Goal: Task Accomplishment & Management: Complete application form

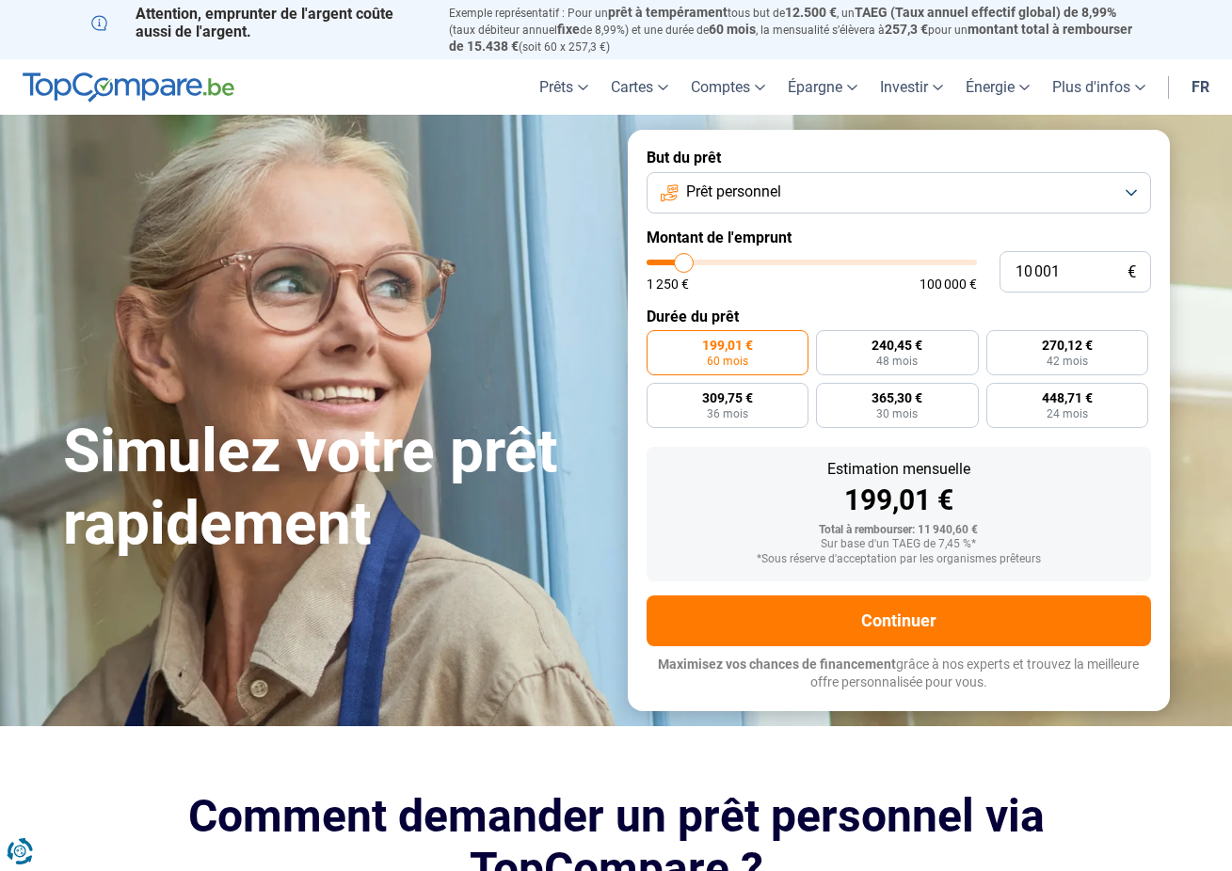
click at [728, 195] on span "Prêt personnel" at bounding box center [733, 192] width 95 height 21
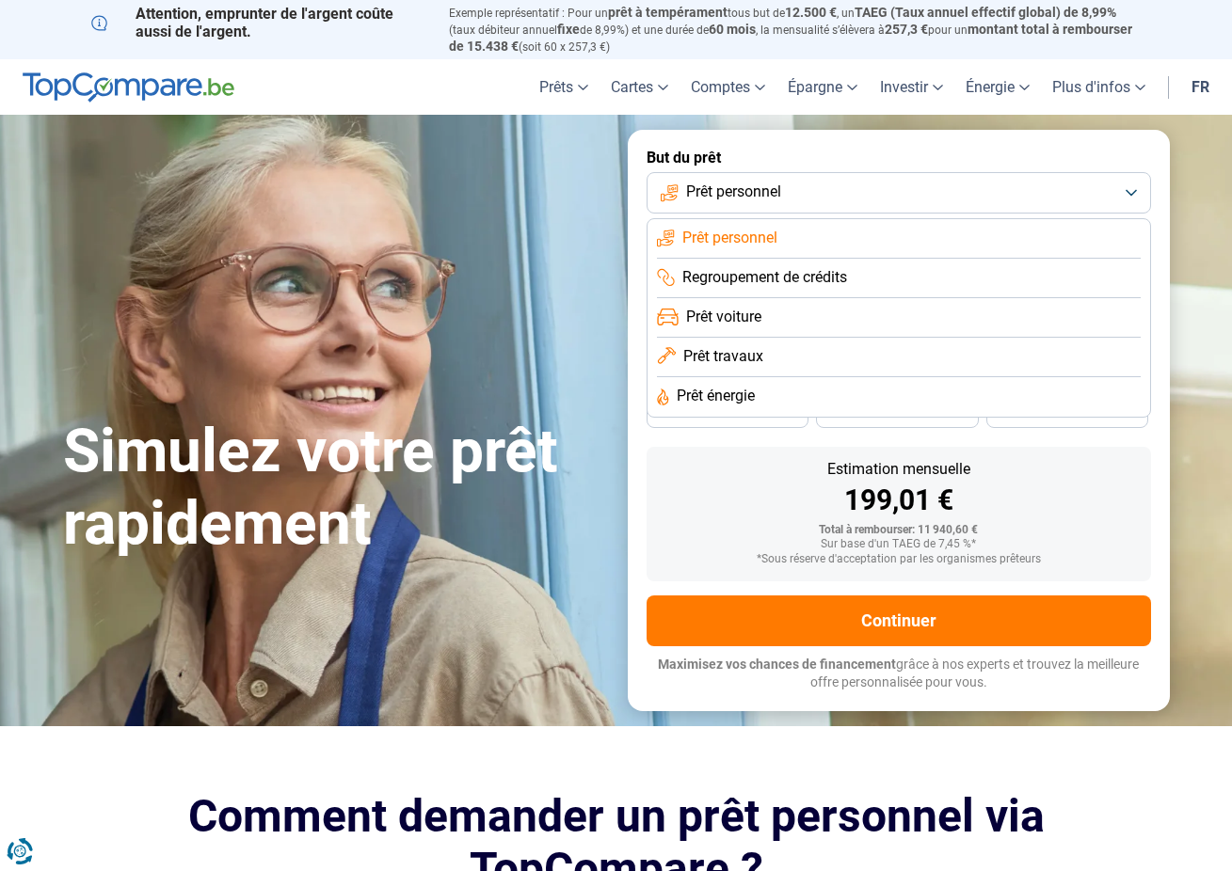
click at [762, 365] on li "Prêt travaux" at bounding box center [899, 358] width 484 height 40
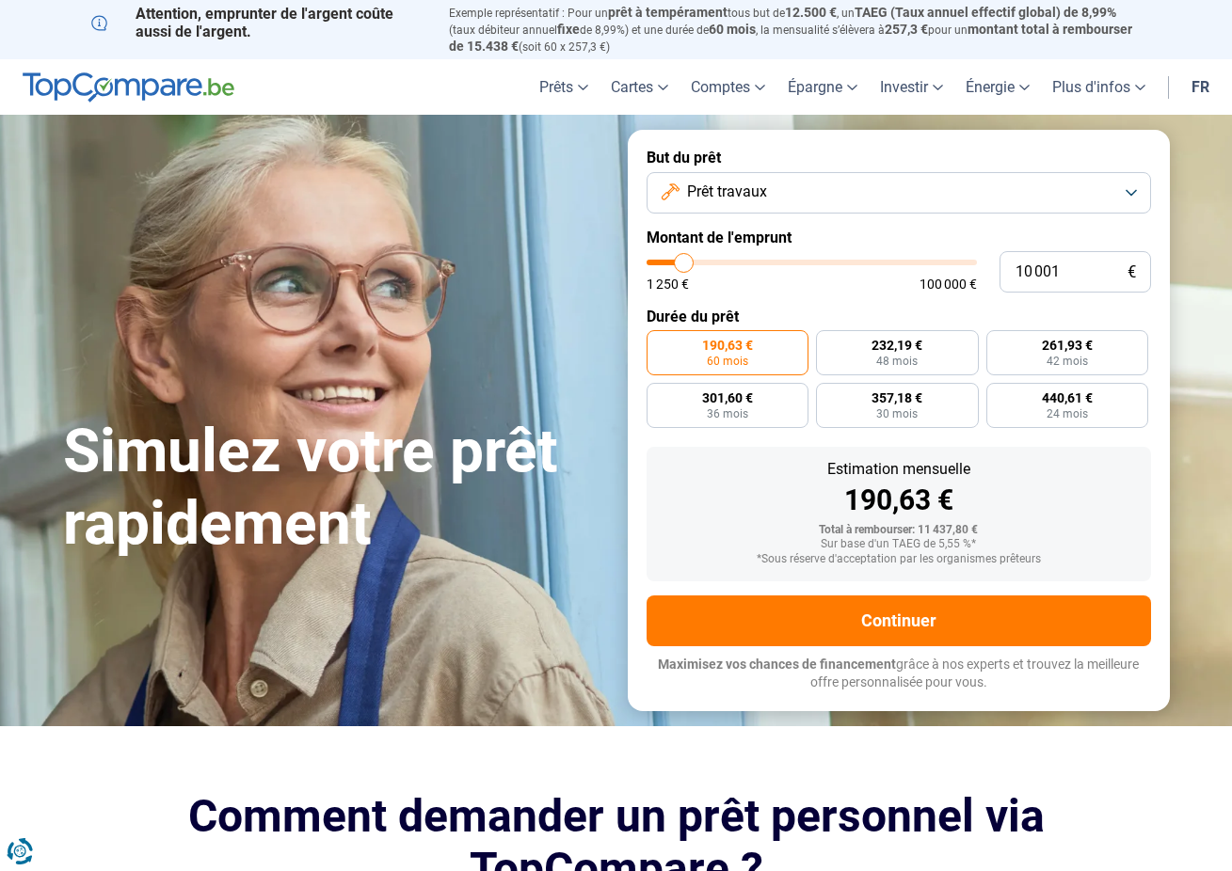
type input "11 000"
type input "11000"
type input "12 500"
type input "12500"
type input "16 000"
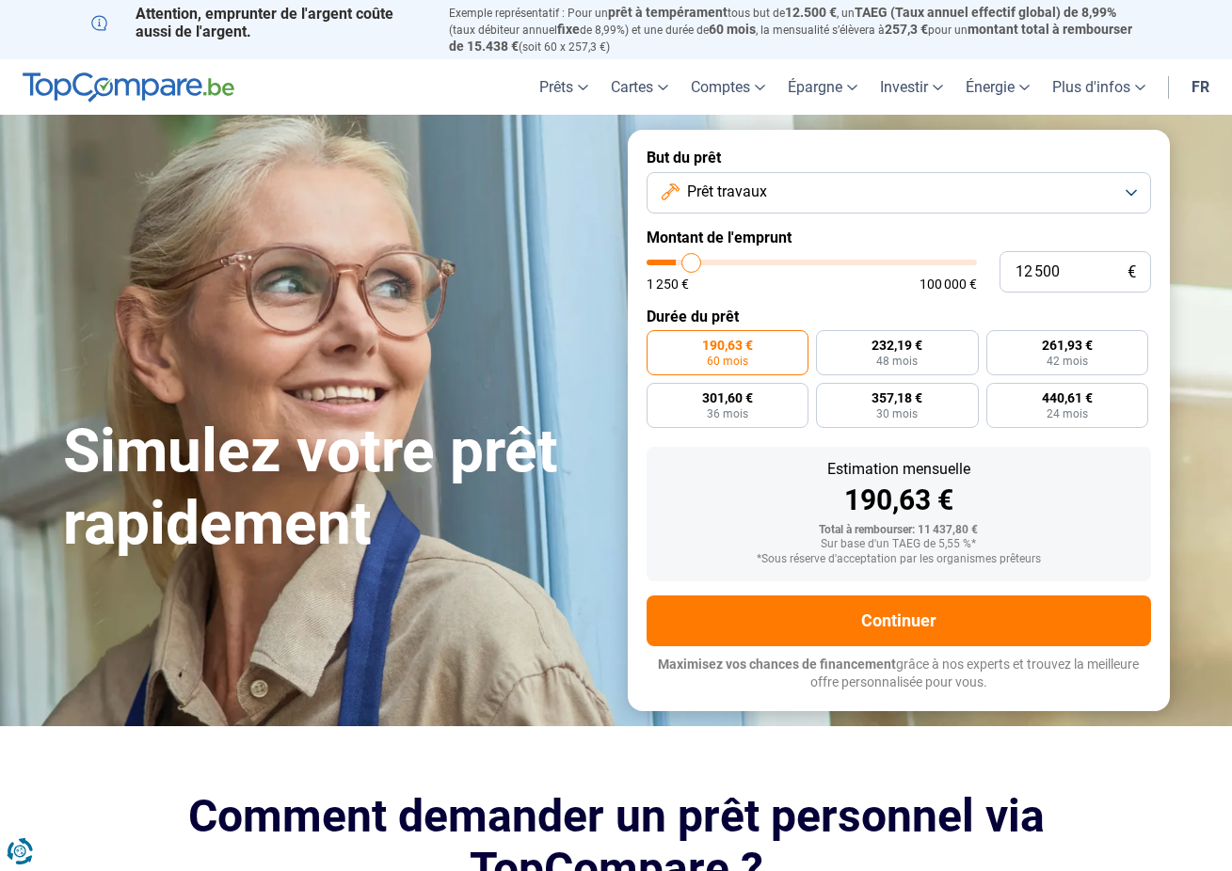
type input "16000"
type input "21 250"
type input "21250"
type input "27 750"
type input "27750"
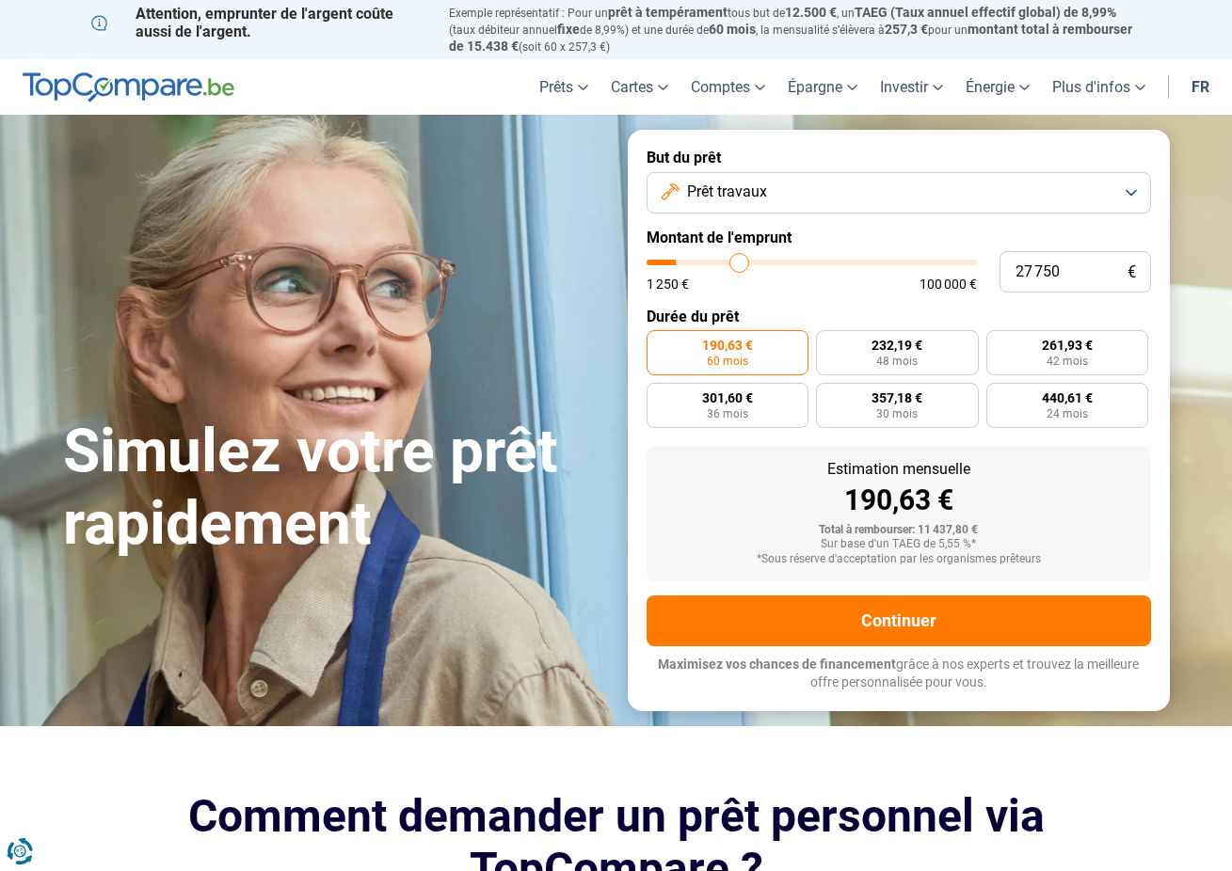
type input "35 000"
type input "35000"
type input "42 750"
type input "42750"
type input "51 000"
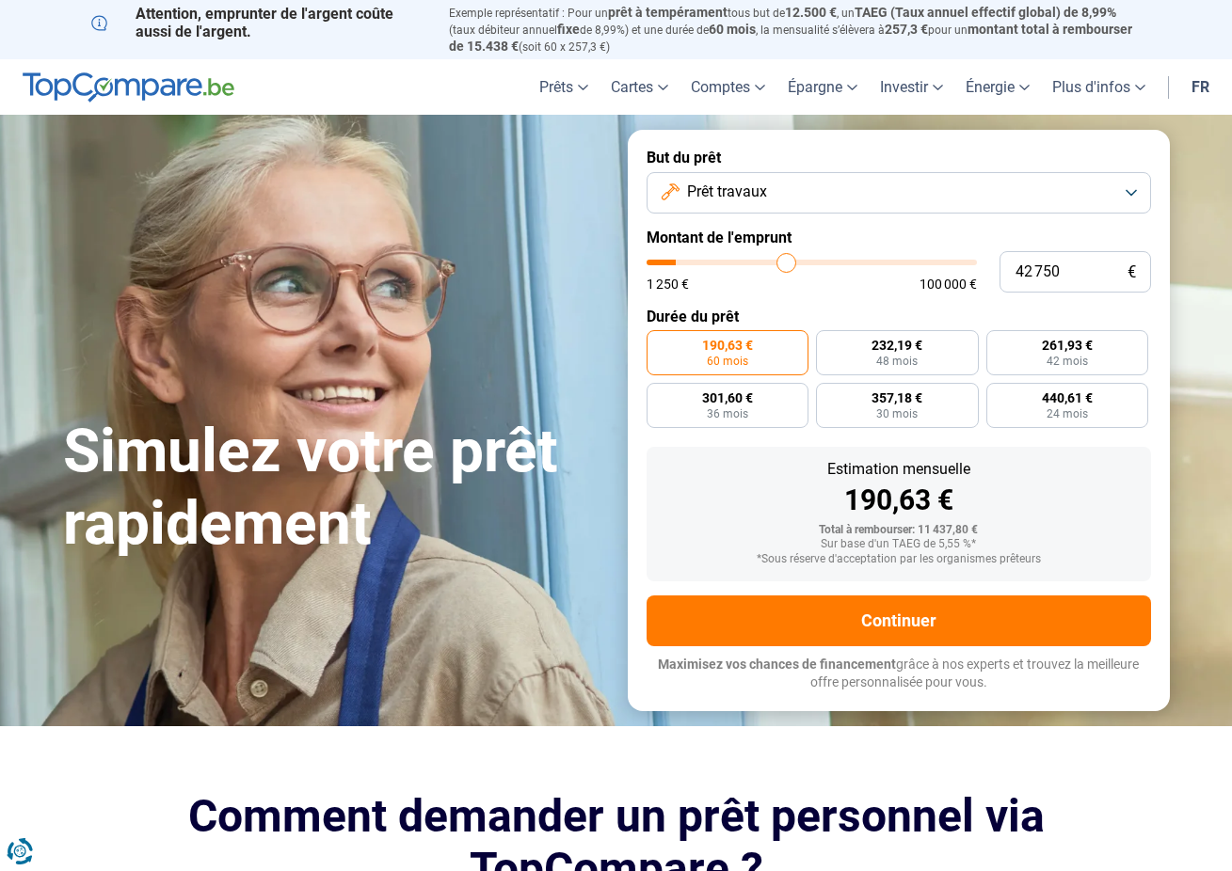
type input "51000"
type input "57 750"
type input "57750"
type input "63 500"
type input "63500"
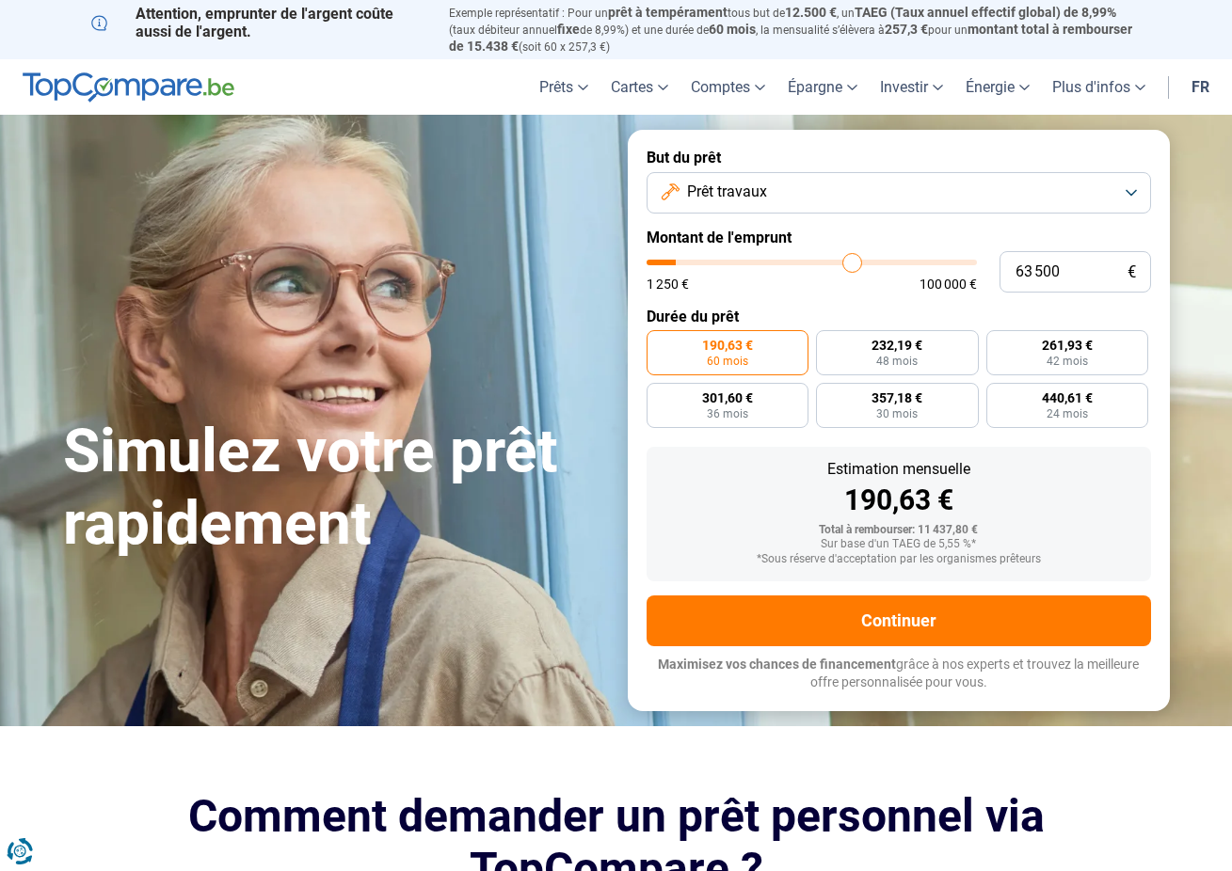
type input "69 000"
type input "69000"
type input "74 250"
type input "74250"
type input "79 250"
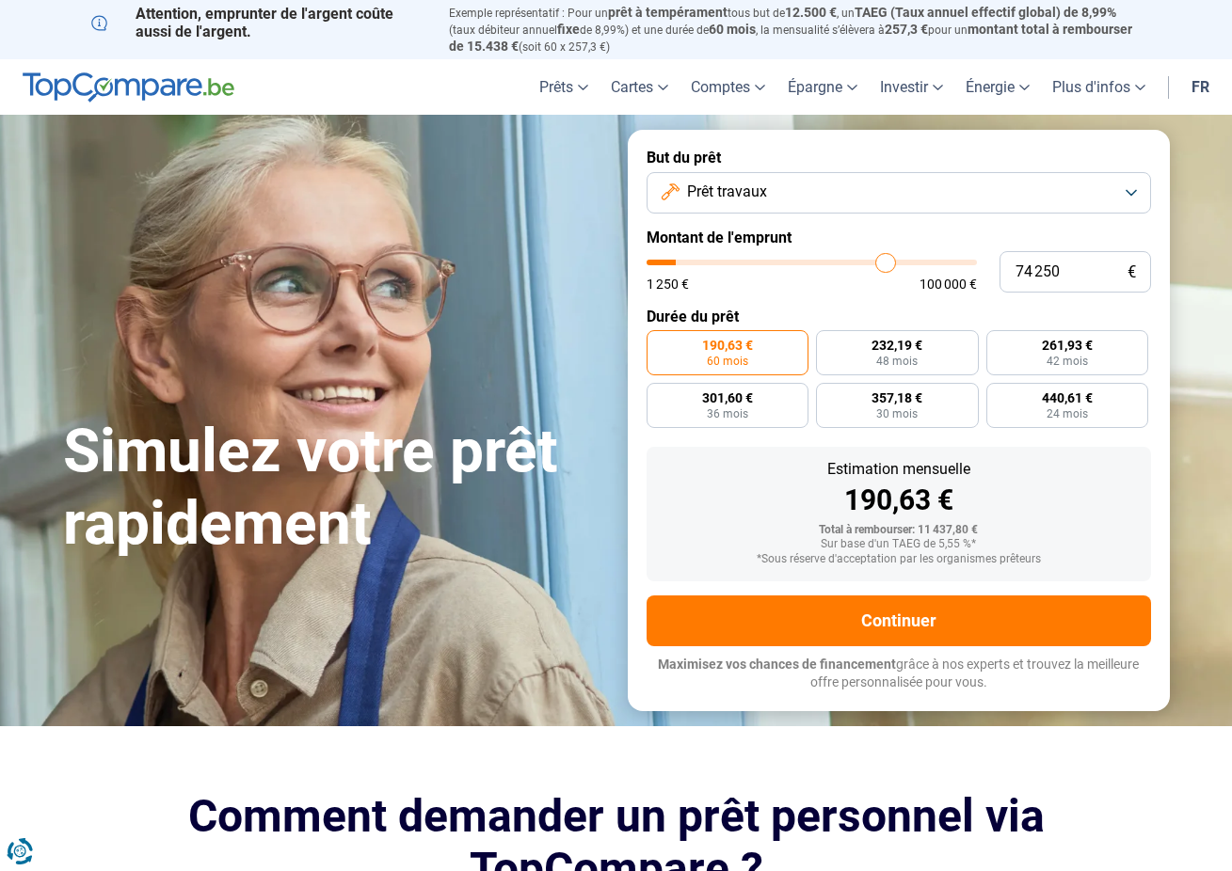
type input "79250"
type input "82 750"
type input "82750"
type input "85 500"
type input "85500"
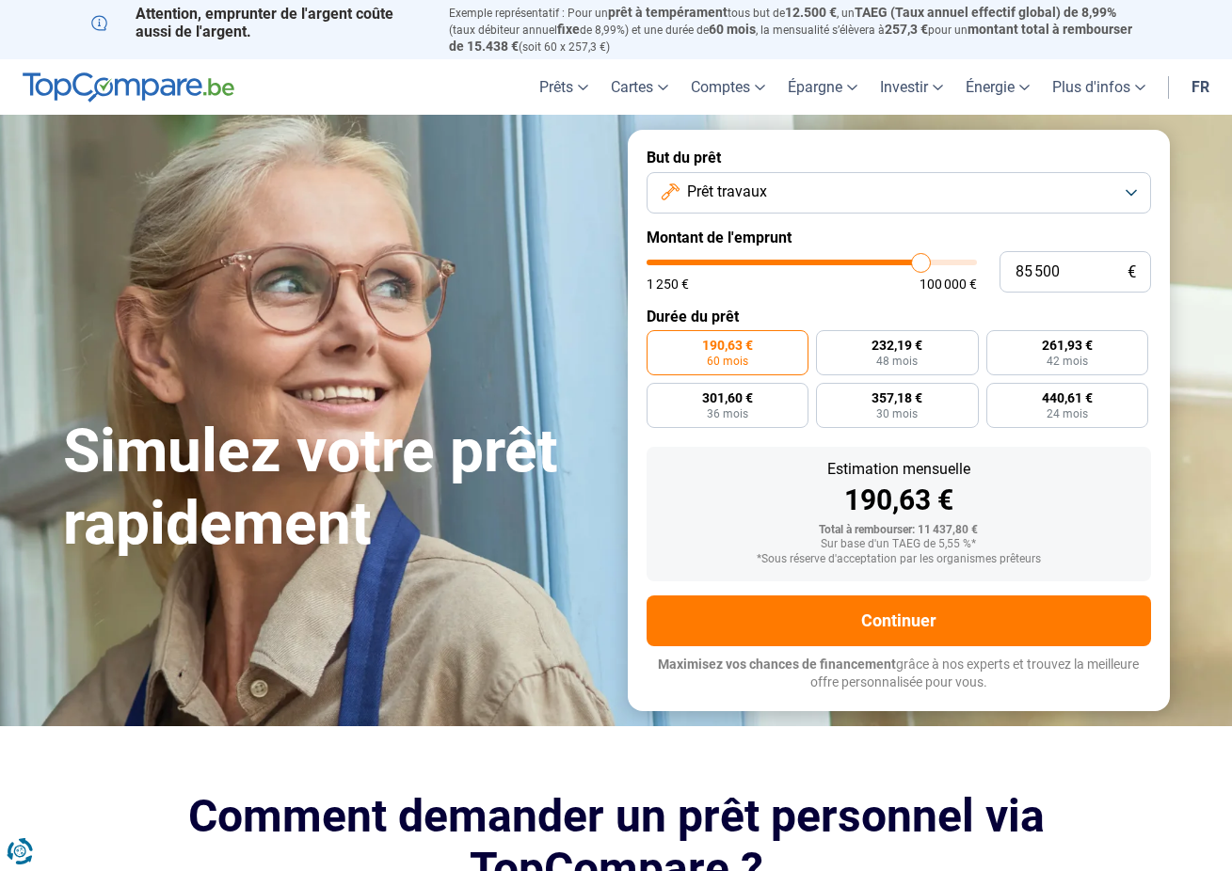
type input "87 500"
type input "87500"
type input "88 500"
type input "88500"
type input "89 000"
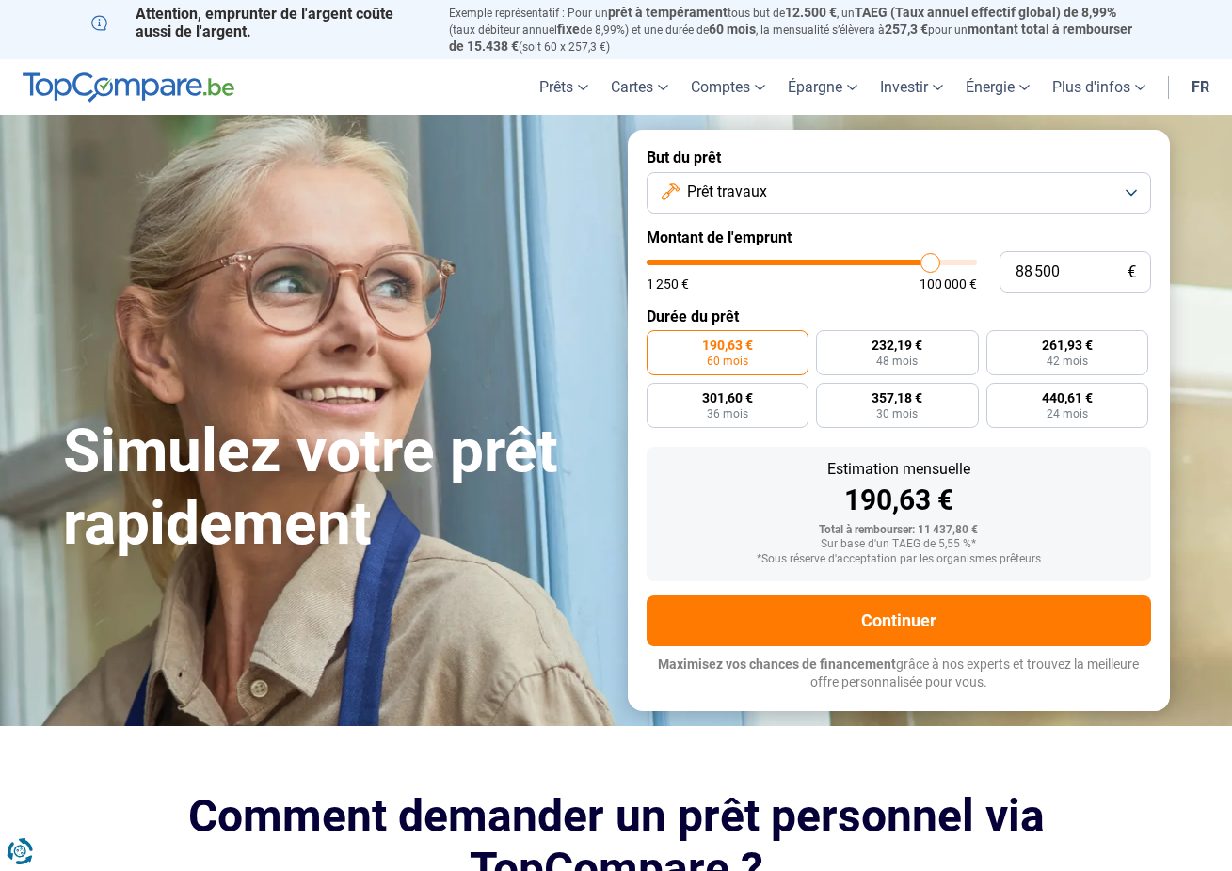
type input "89000"
type input "89 750"
type input "89750"
type input "90 250"
type input "90250"
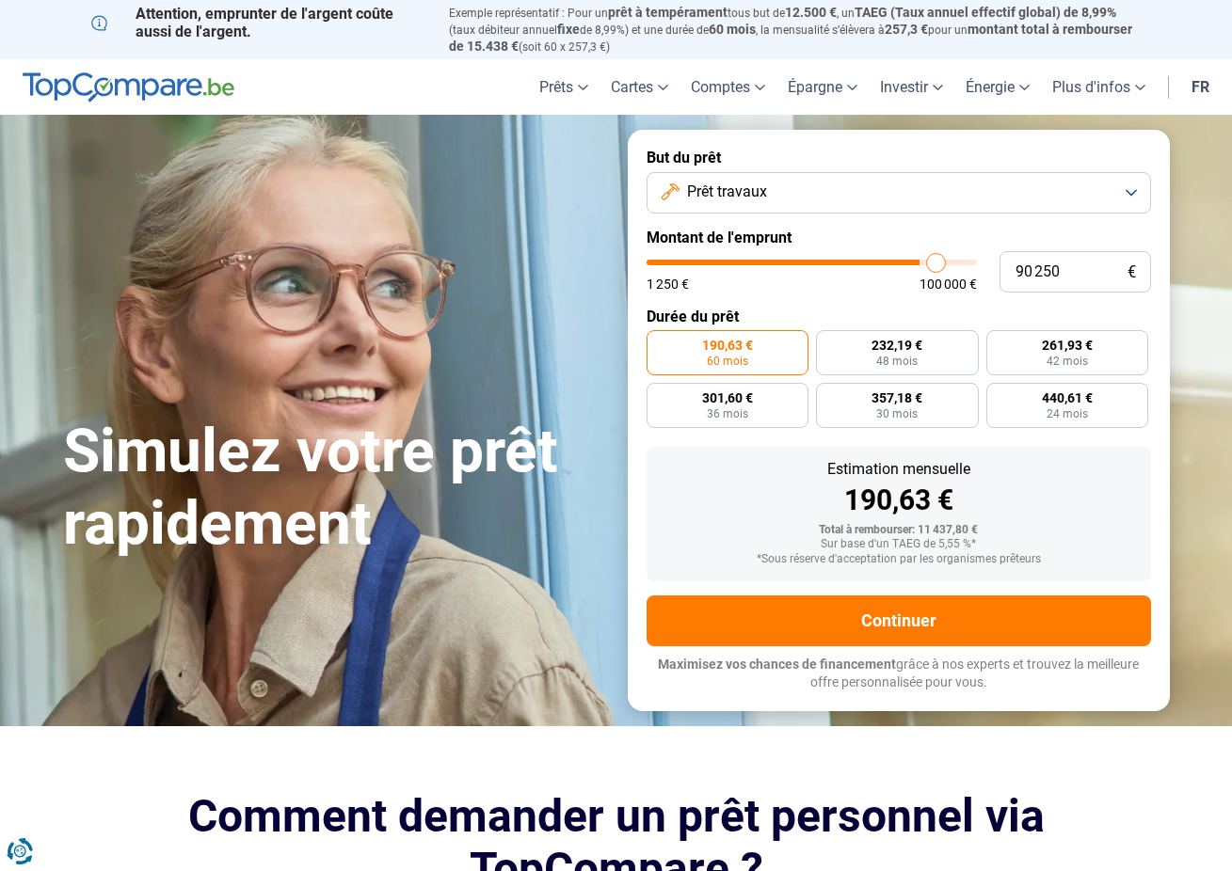
type input "91 000"
type input "91000"
type input "91 750"
type input "91750"
type input "92 000"
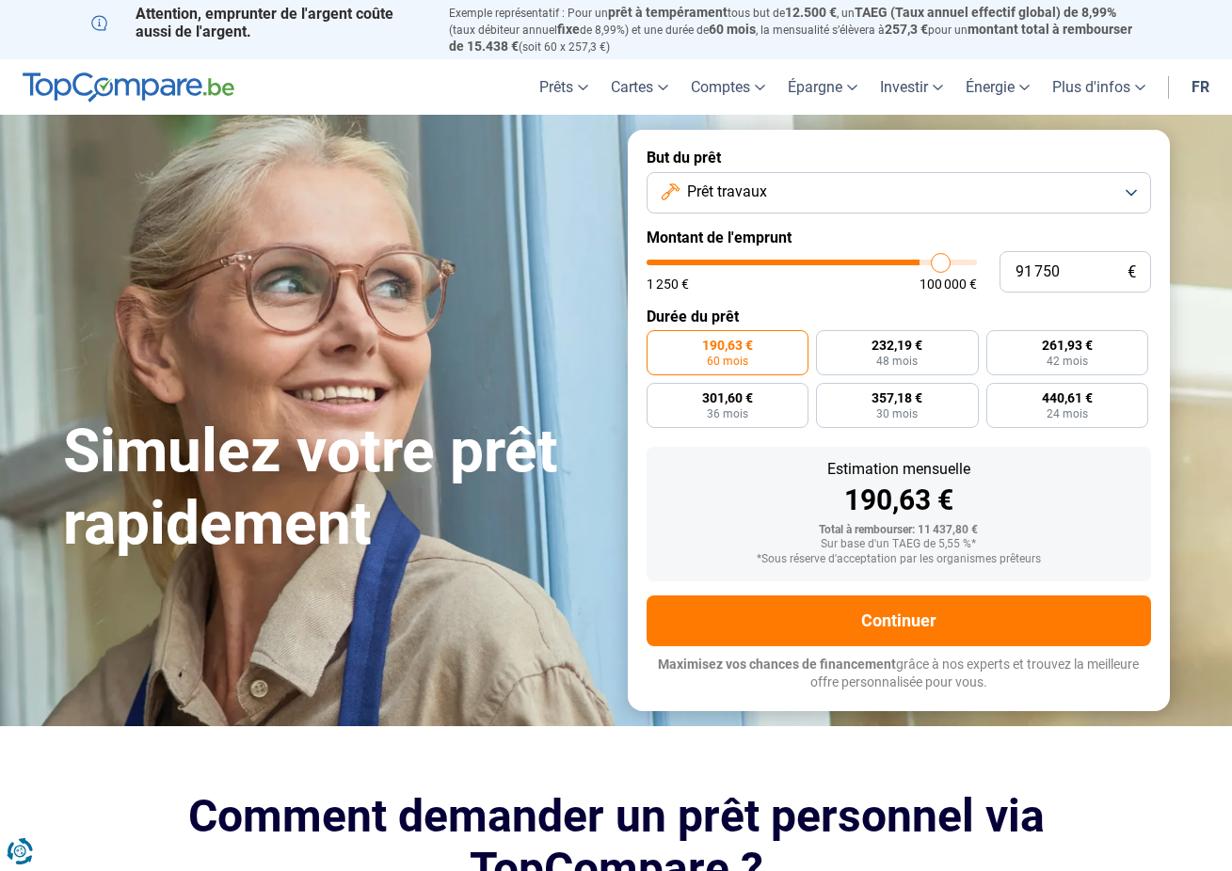
type input "92000"
type input "92 500"
type input "92500"
type input "92 750"
type input "92750"
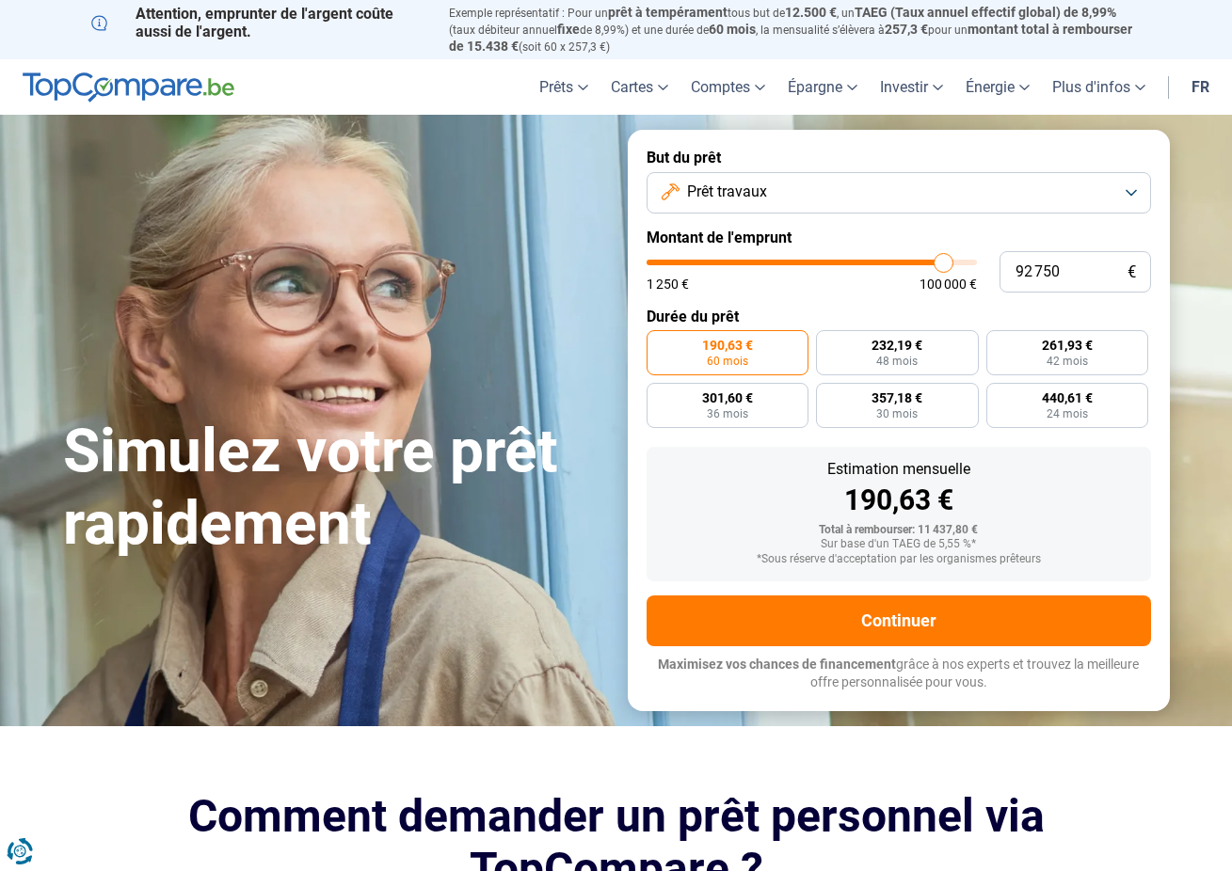
type input "93 000"
type input "93000"
type input "93 250"
type input "93250"
type input "94 000"
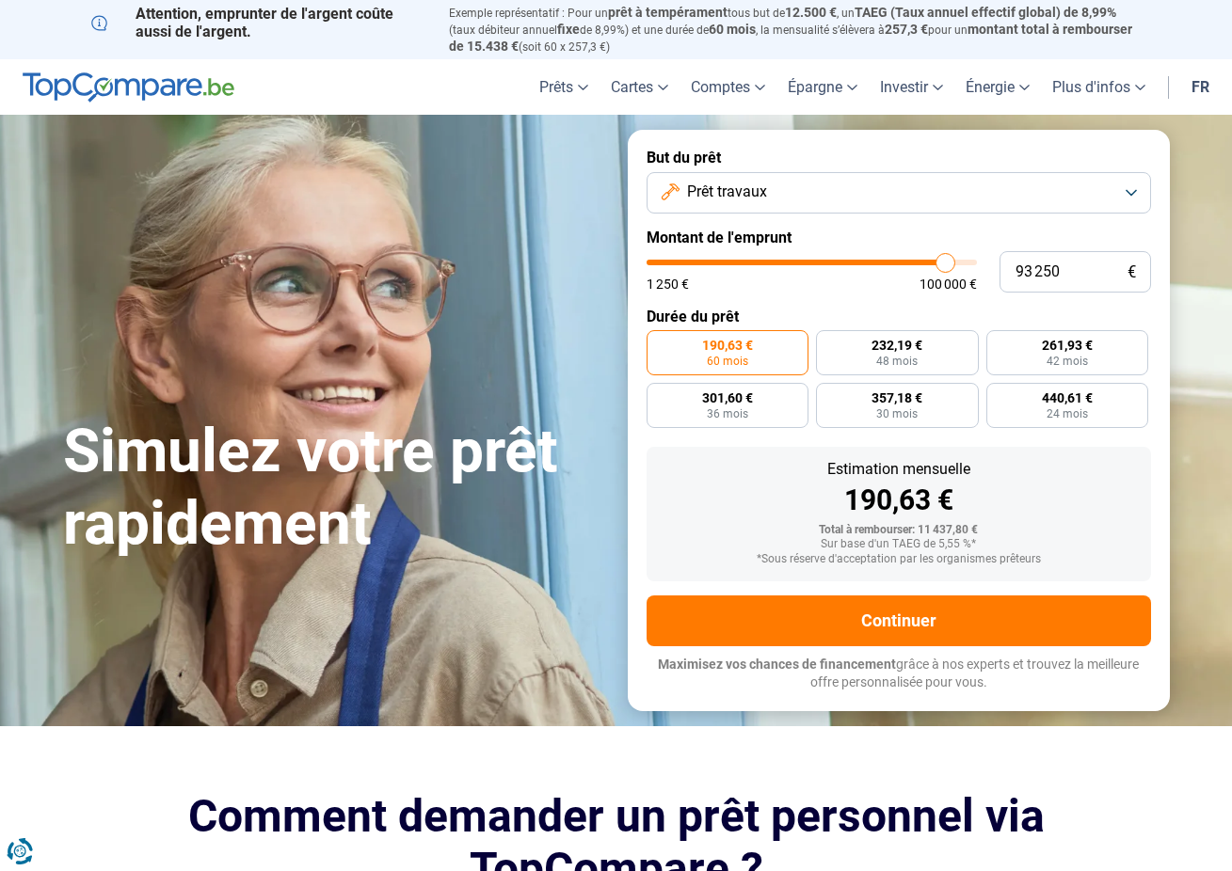
type input "94000"
type input "94 250"
type input "94250"
type input "94 500"
type input "94500"
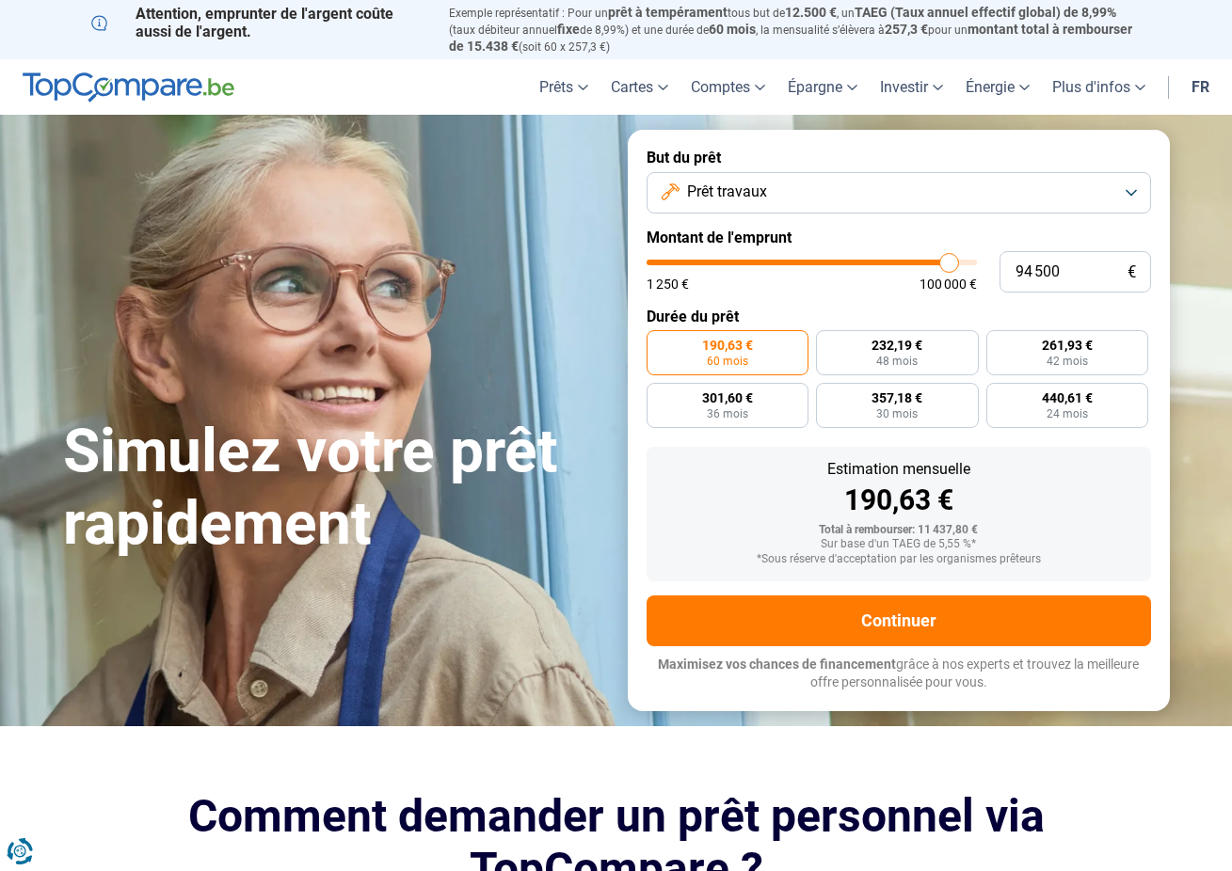
type input "94 750"
type input "94750"
type input "94 500"
type input "94500"
type input "94 250"
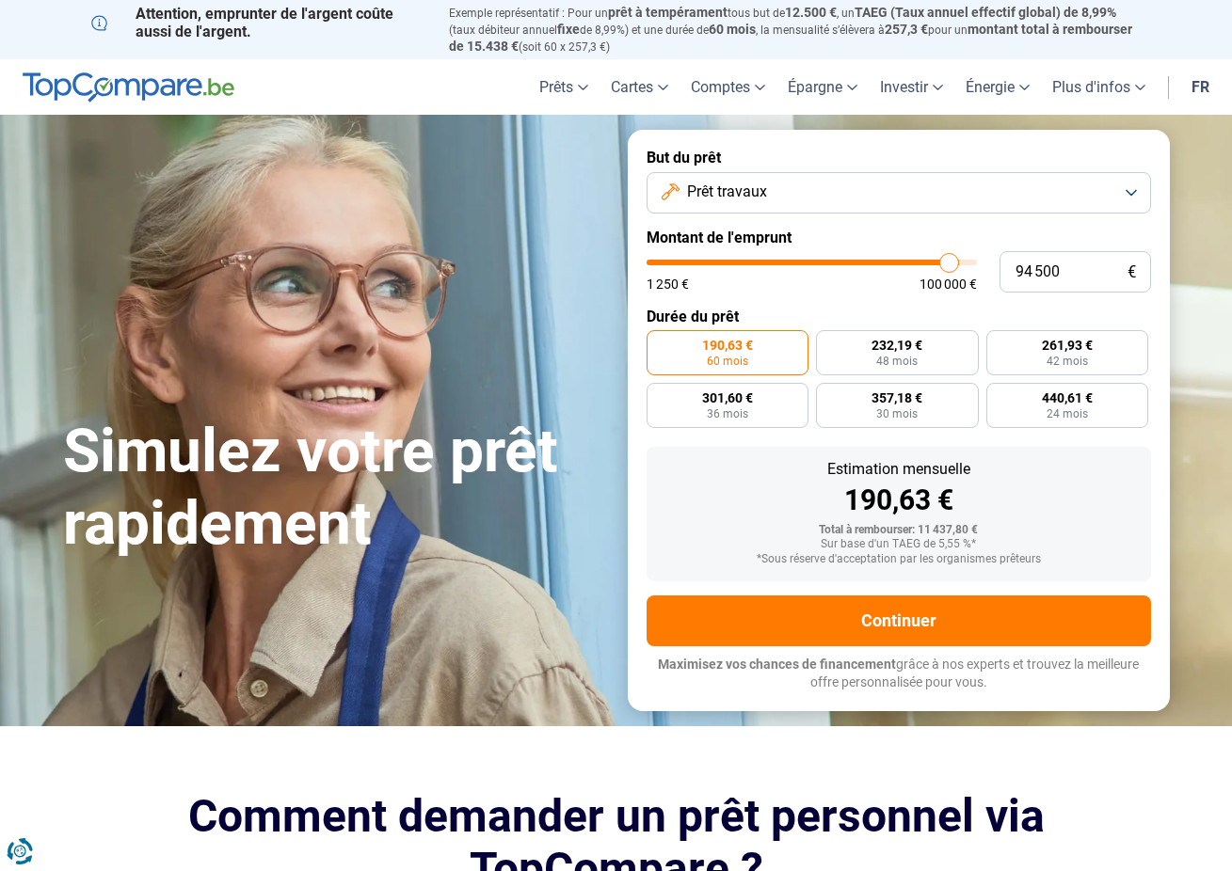
type input "94250"
type input "94 000"
type input "94000"
type input "93 500"
type input "93500"
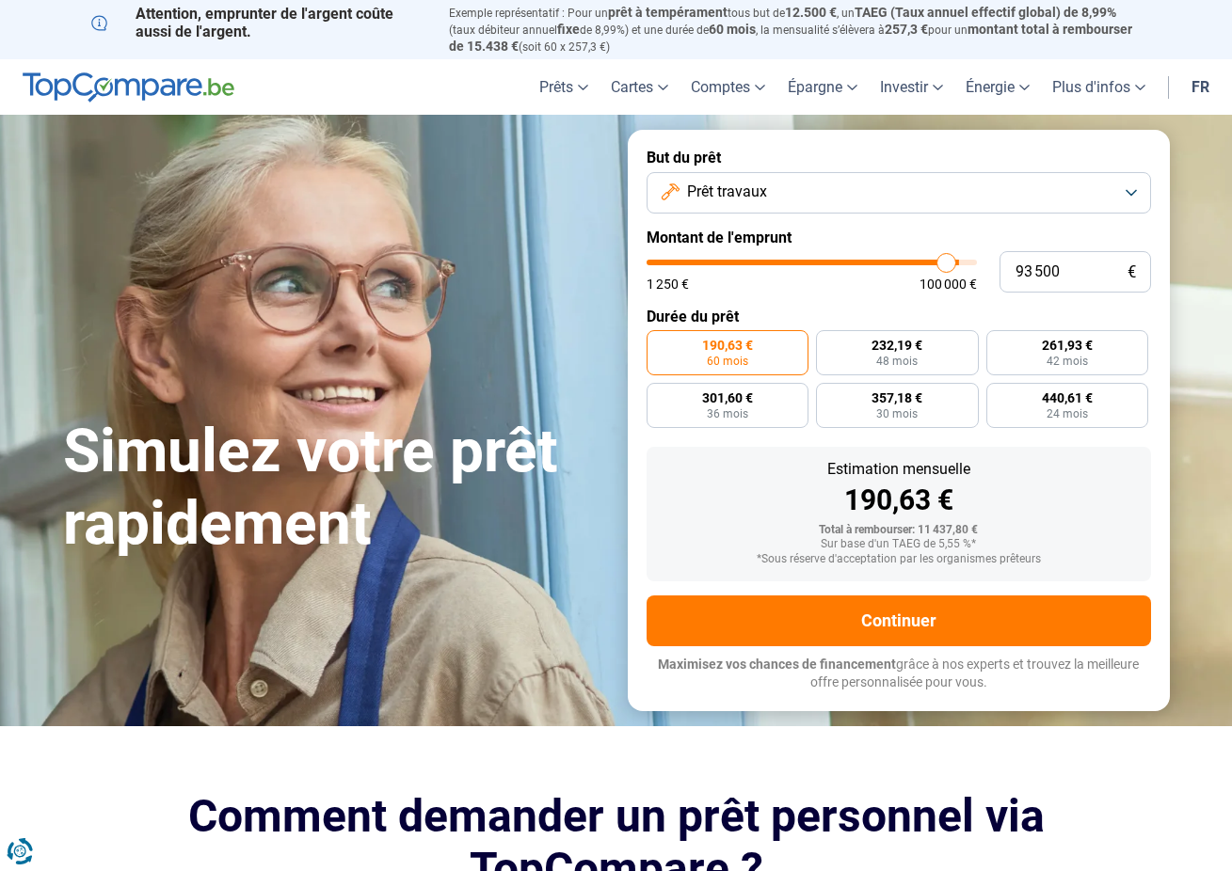
type input "93 250"
type input "93250"
type input "93 500"
type input "93500"
type input "94 250"
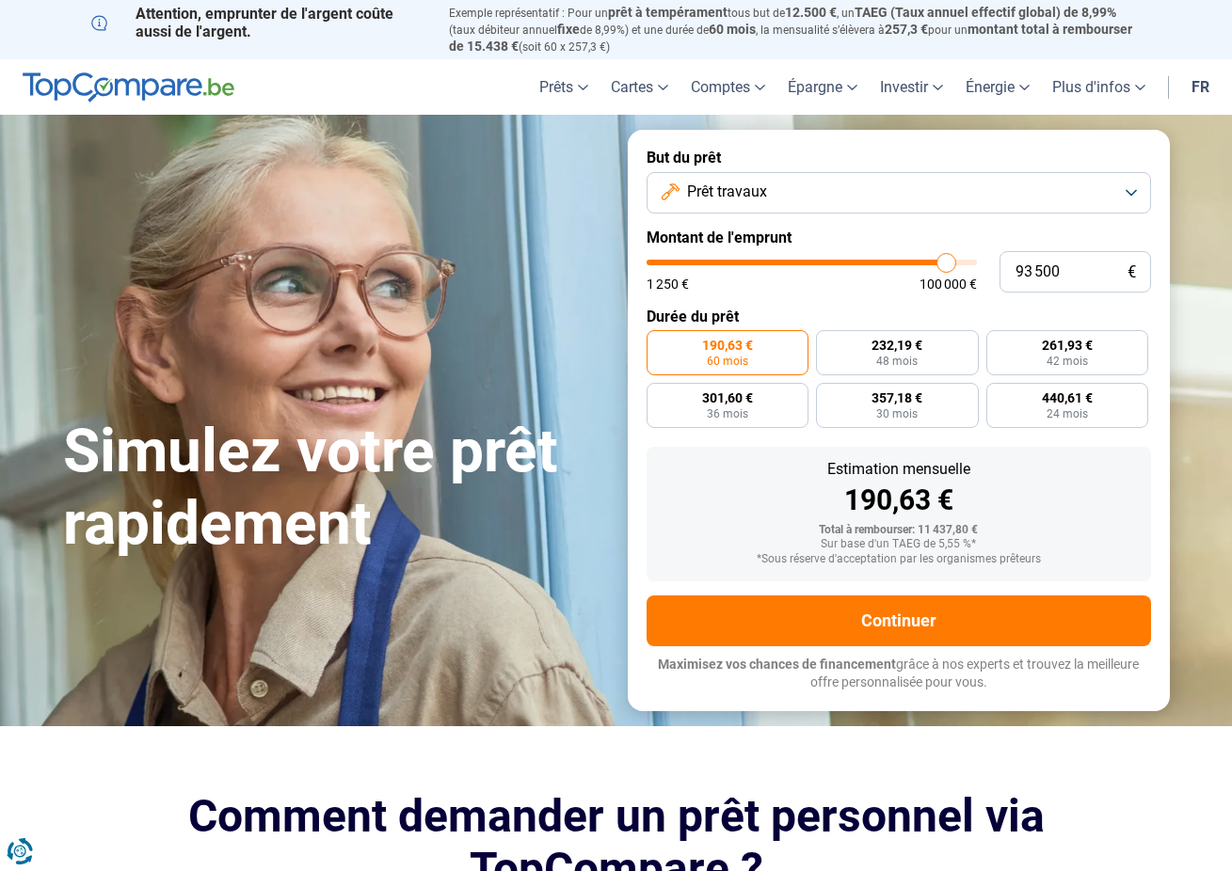
type input "94250"
type input "94 750"
type input "94750"
type input "95 500"
type input "95500"
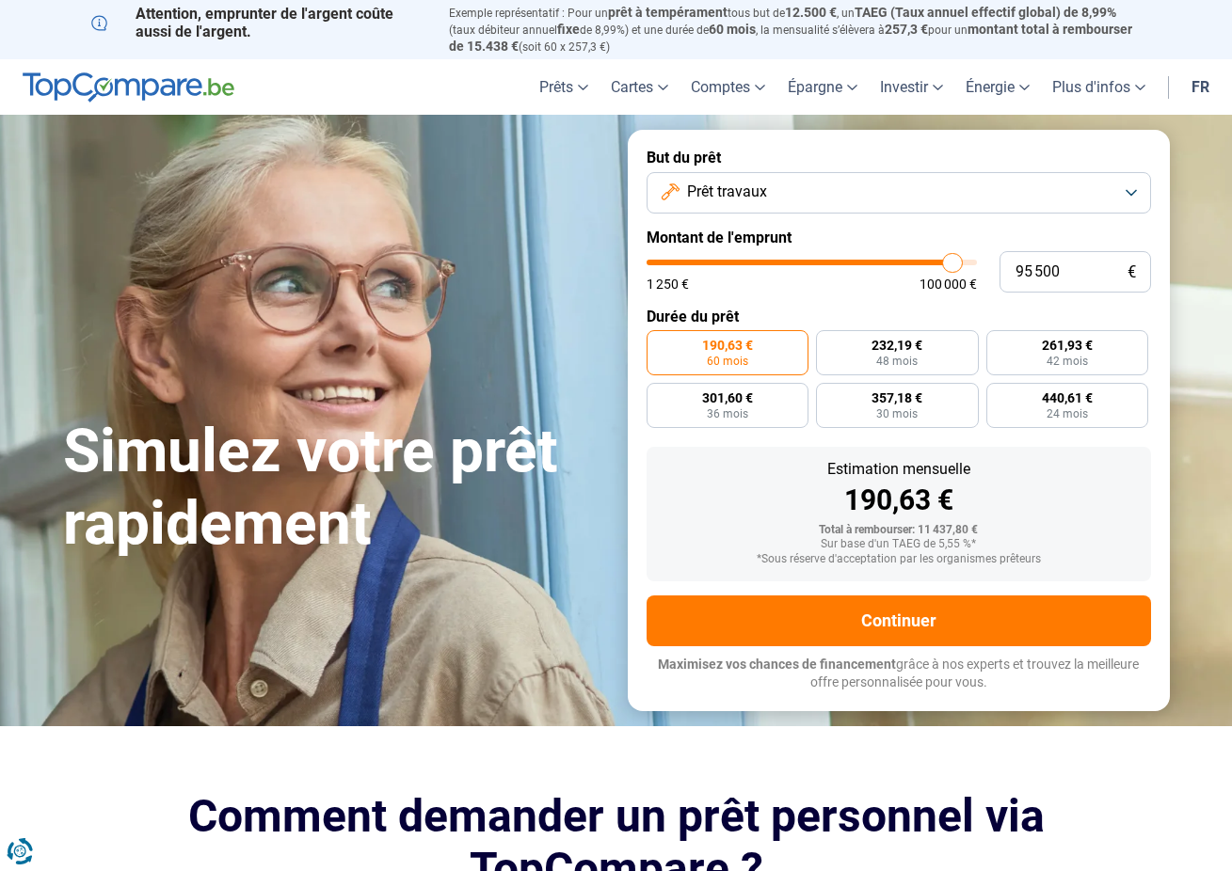
type input "96 000"
type input "96000"
type input "96 500"
type input "96500"
type input "97 250"
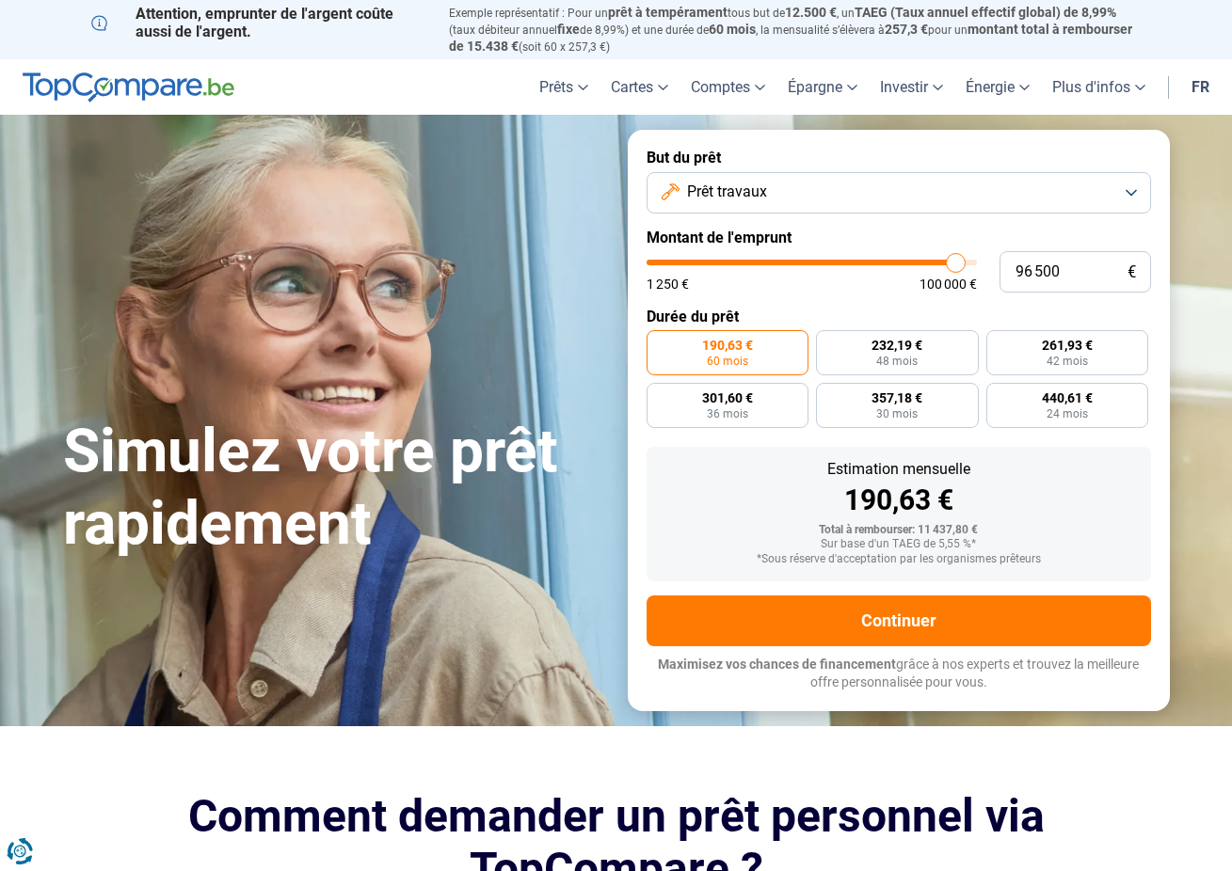
type input "97250"
type input "97 750"
type input "97750"
type input "98 500"
type input "98500"
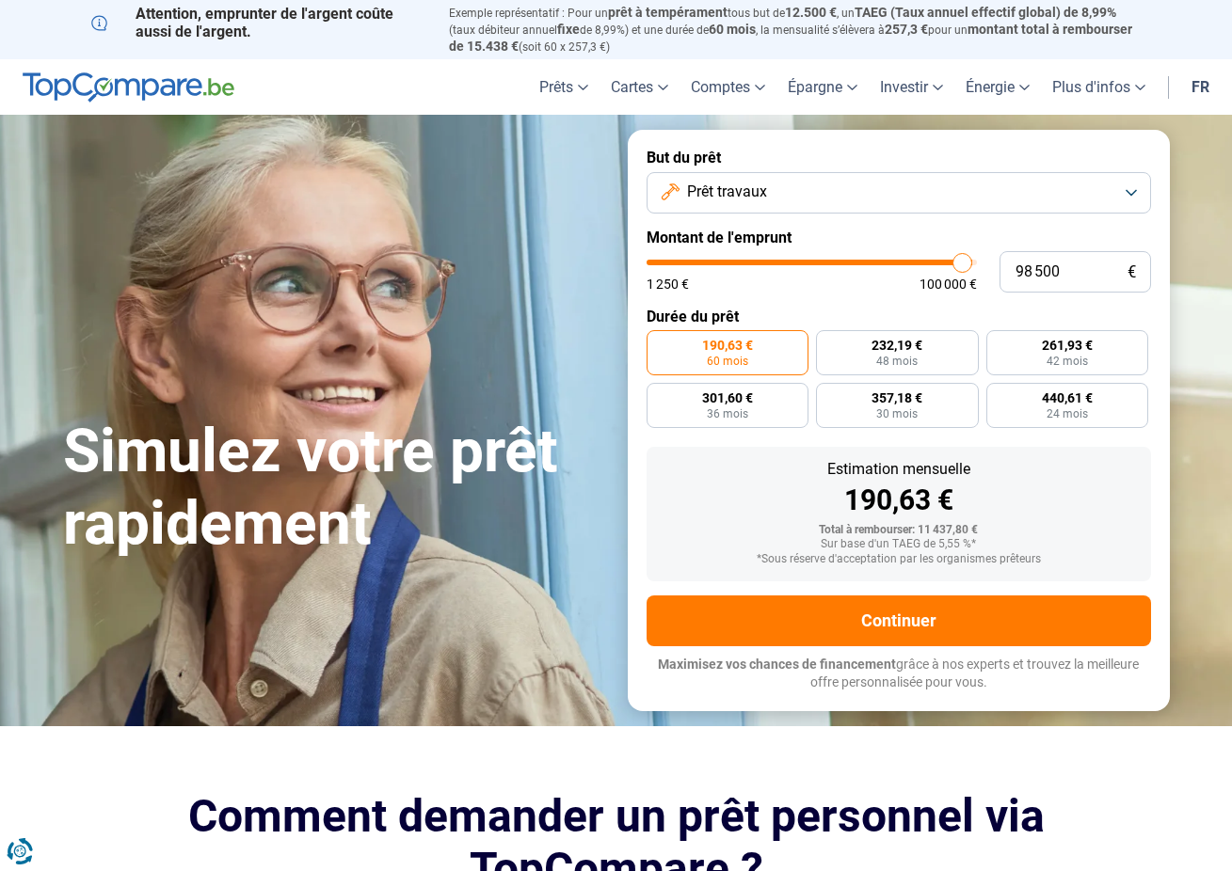
type input "99 000"
type input "99000"
type input "99 250"
type input "99250"
type input "99 500"
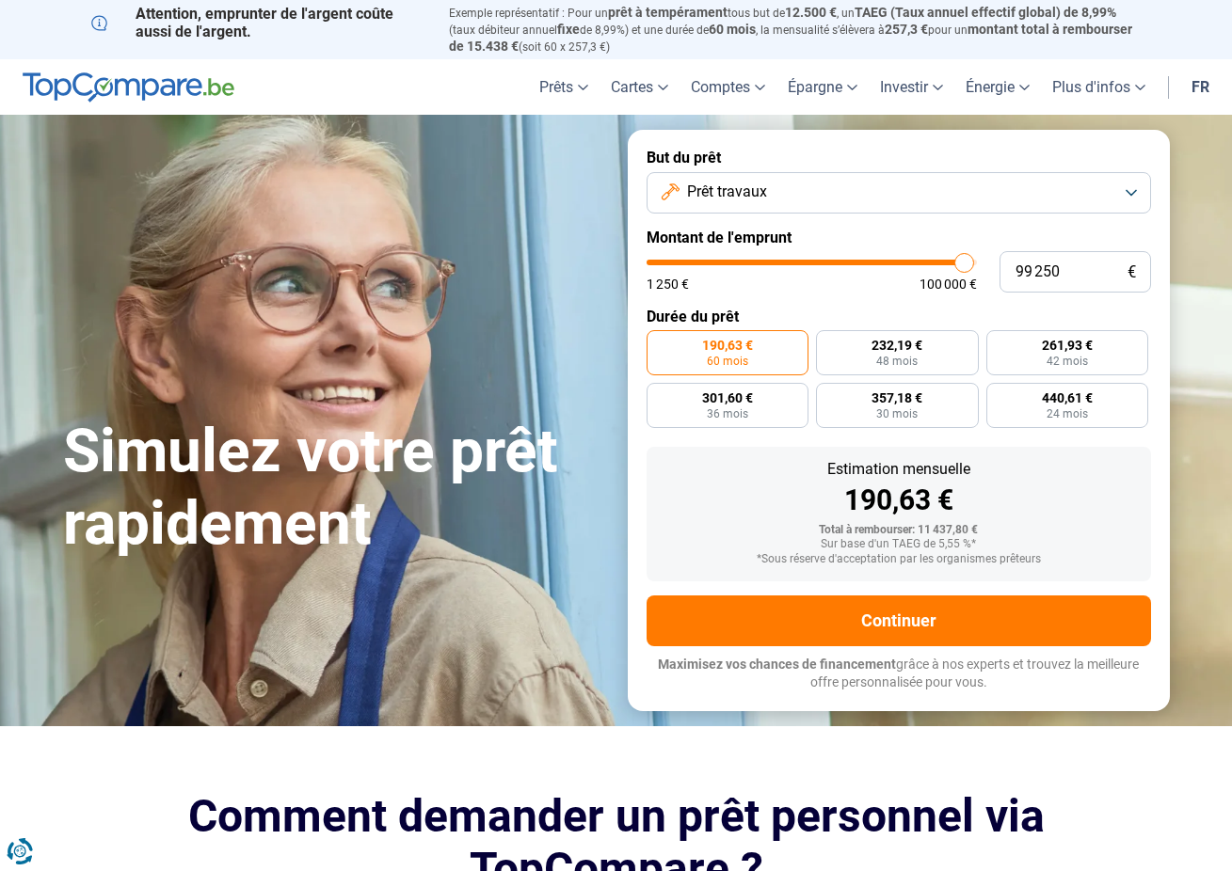
type input "99500"
type input "100 000"
drag, startPoint x: 687, startPoint y: 258, endPoint x: 966, endPoint y: 267, distance: 278.7
type input "100000"
click at [966, 265] on input "range" at bounding box center [812, 263] width 330 height 6
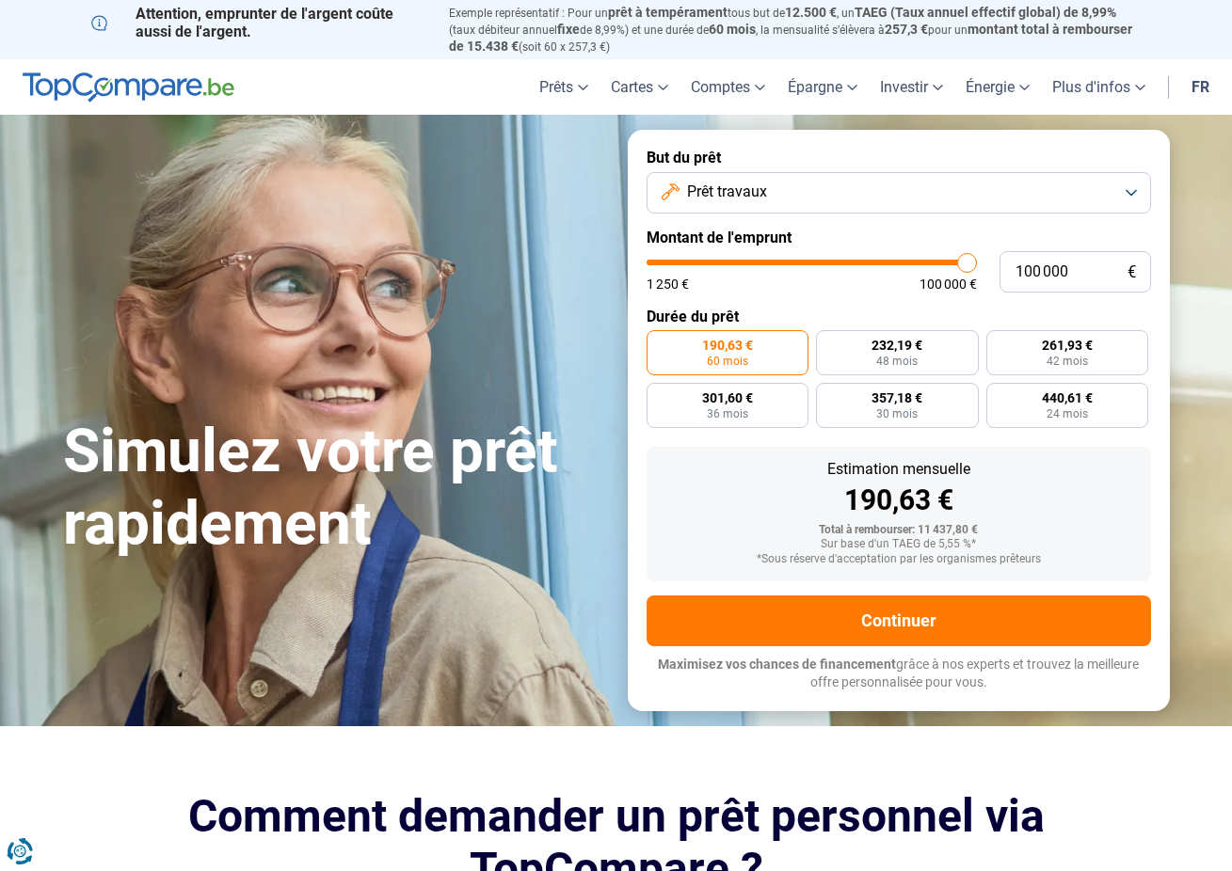
radio input "false"
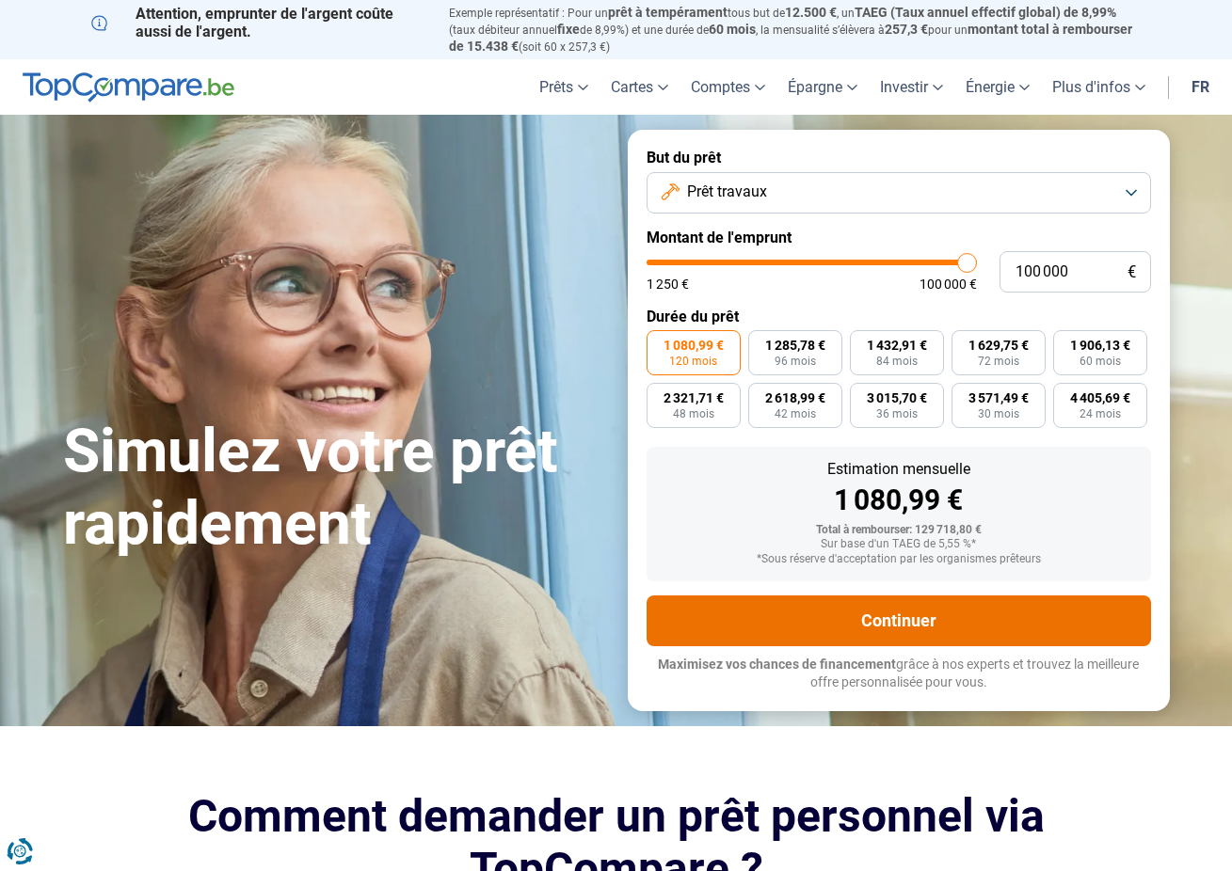
click at [958, 629] on button "Continuer" at bounding box center [899, 621] width 504 height 51
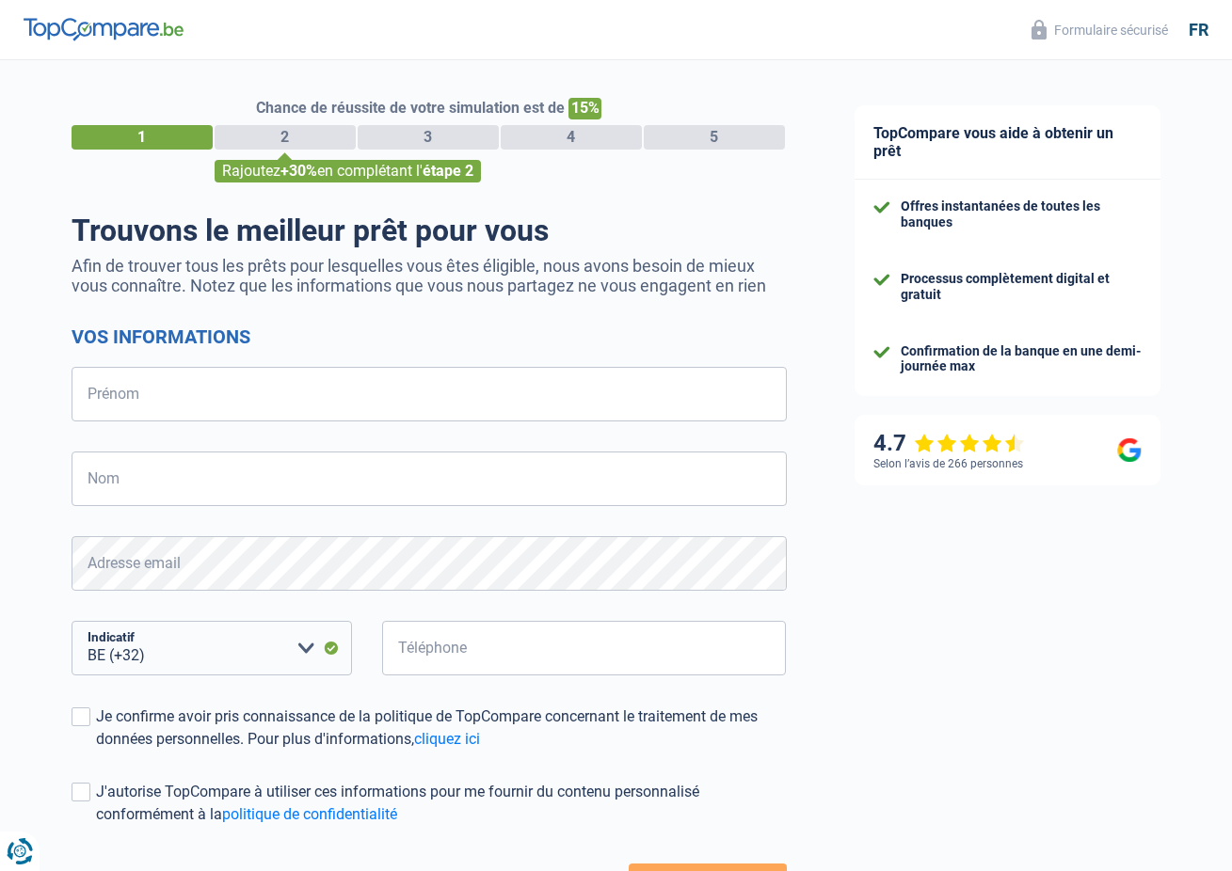
select select "32"
click at [275, 133] on div "2" at bounding box center [285, 137] width 141 height 24
click at [211, 116] on div "Chance de réussite de votre simulation est de 15%" at bounding box center [429, 109] width 715 height 22
drag, startPoint x: 211, startPoint y: 123, endPoint x: 439, endPoint y: 130, distance: 228.8
click at [440, 131] on div "Chance de réussite de votre simulation est de 15% 1 2 3 4 5 Rajoutez +30% en co…" at bounding box center [429, 140] width 715 height 85
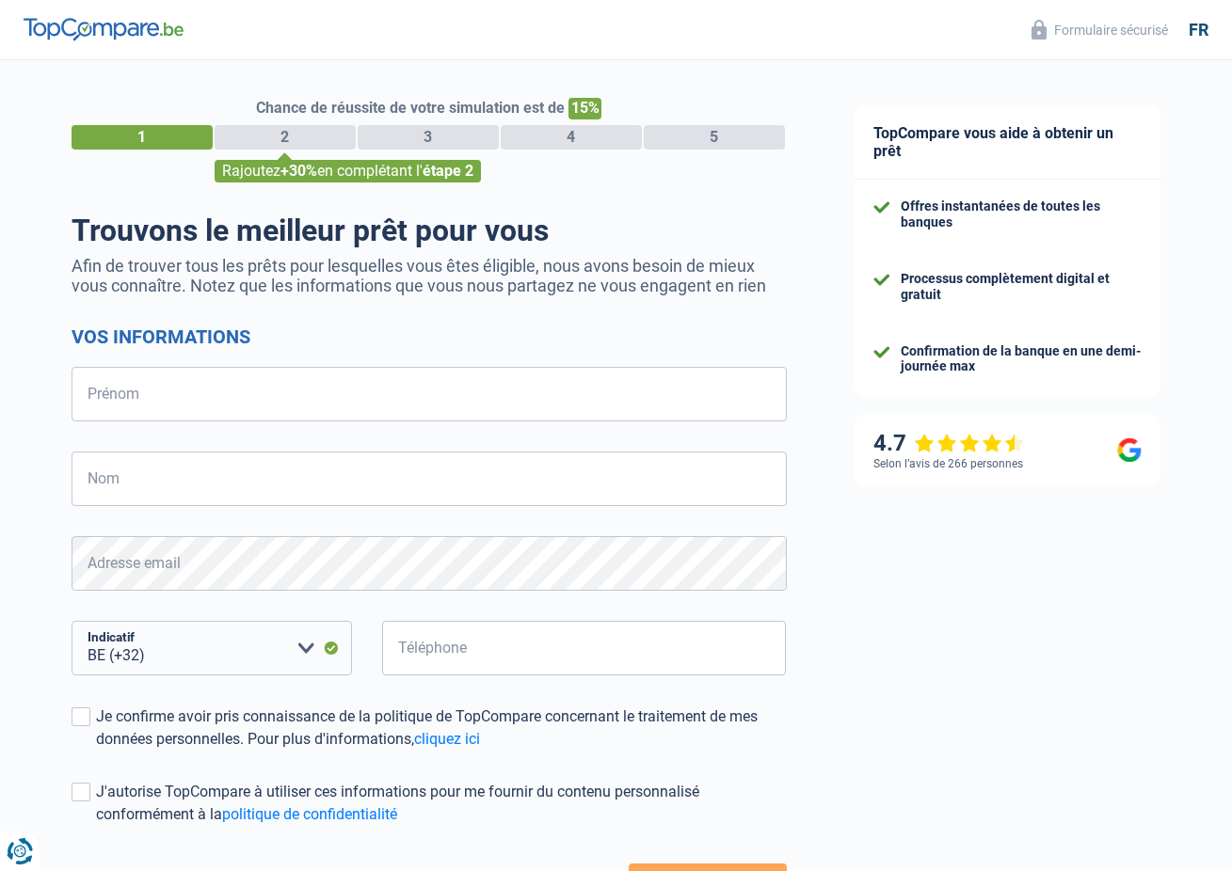
click at [508, 134] on div "4" at bounding box center [571, 137] width 141 height 24
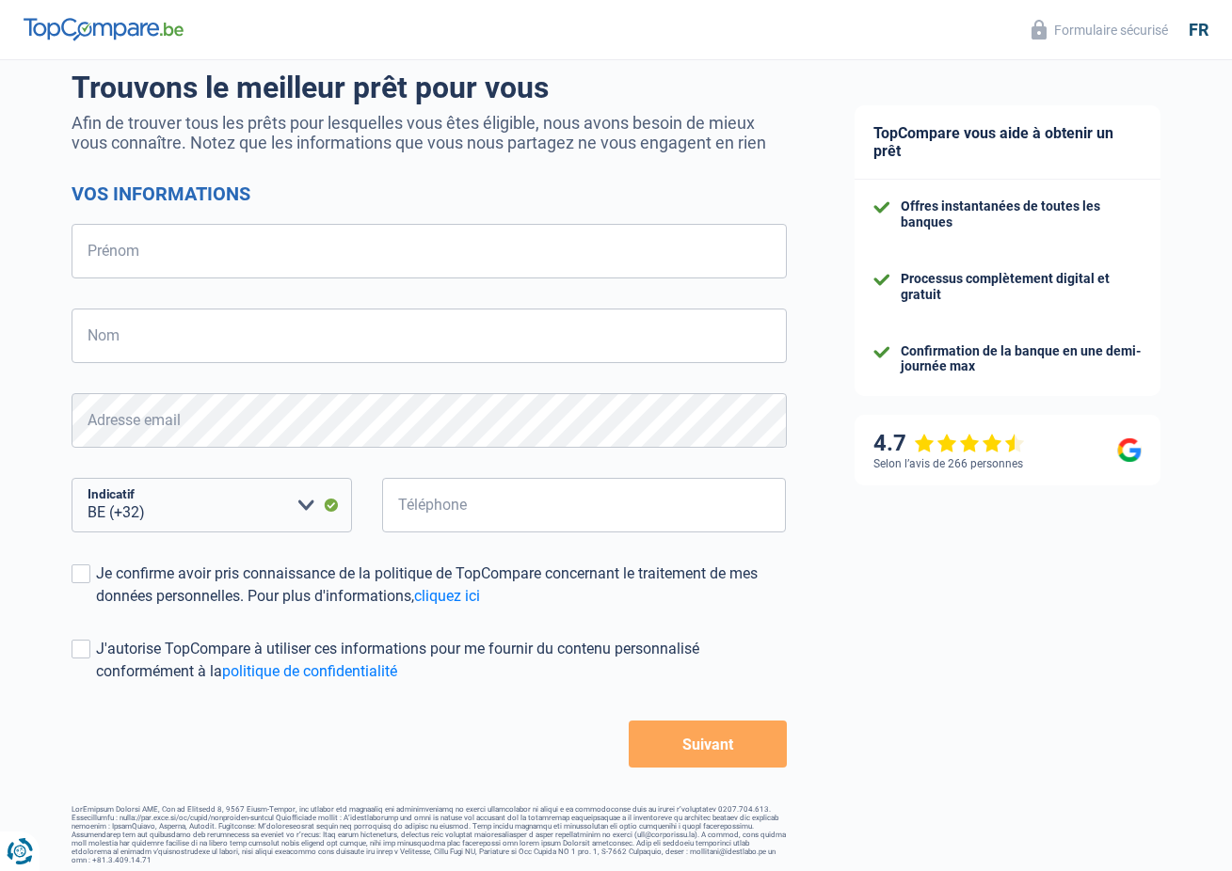
scroll to position [142, 0]
